Goal: Transaction & Acquisition: Purchase product/service

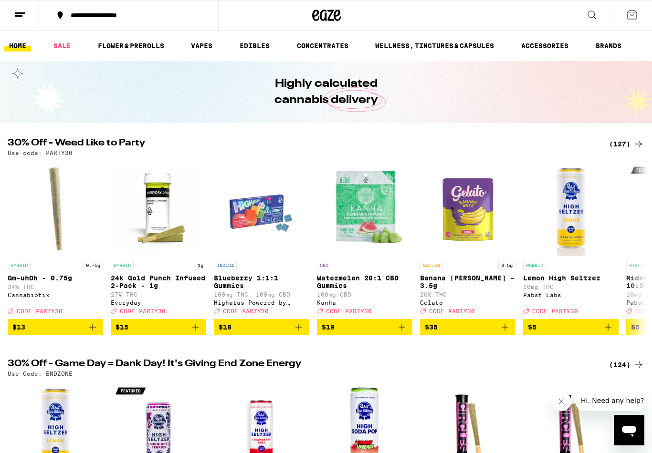
click at [617, 146] on div "(127)" at bounding box center [626, 143] width 35 height 11
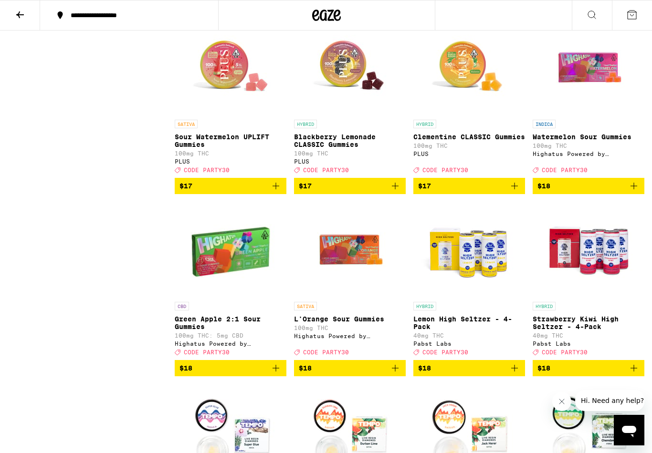
scroll to position [1363, 0]
